Goal: Task Accomplishment & Management: Manage account settings

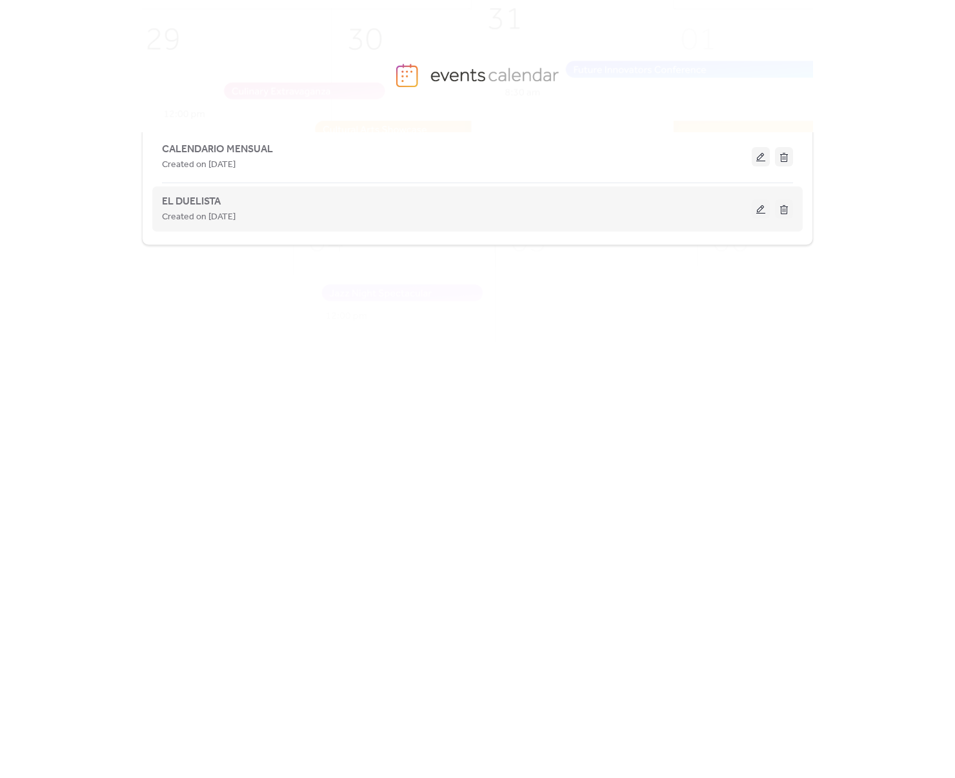
click at [223, 200] on div "EL DUELISTA Created on [DATE]" at bounding box center [457, 208] width 590 height 31
click at [206, 204] on span "EL DUELISTA" at bounding box center [191, 201] width 59 height 15
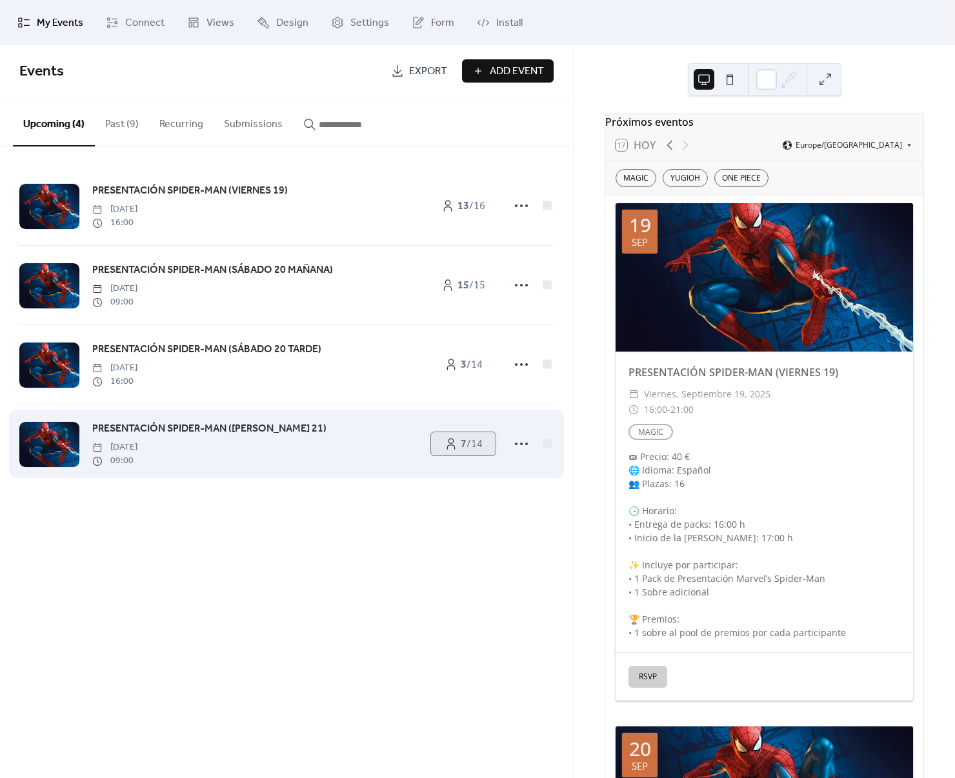
click at [471, 439] on span "7 / 14" at bounding box center [472, 444] width 22 height 15
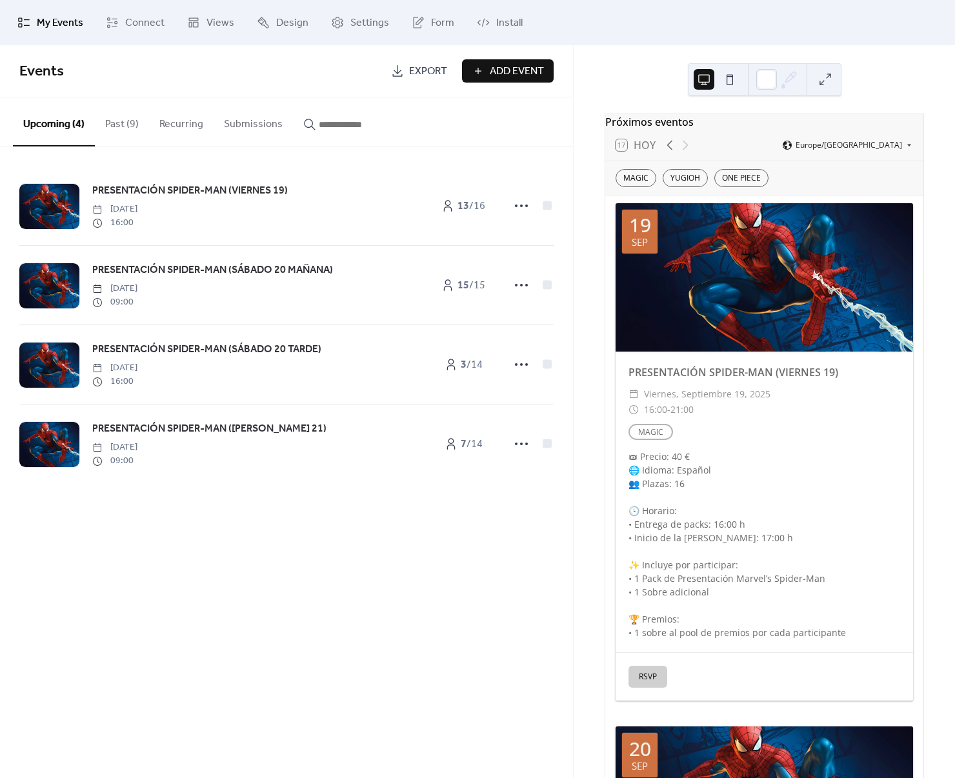
click at [457, 437] on link "7 / 14" at bounding box center [463, 443] width 64 height 23
